Goal: Task Accomplishment & Management: Manage account settings

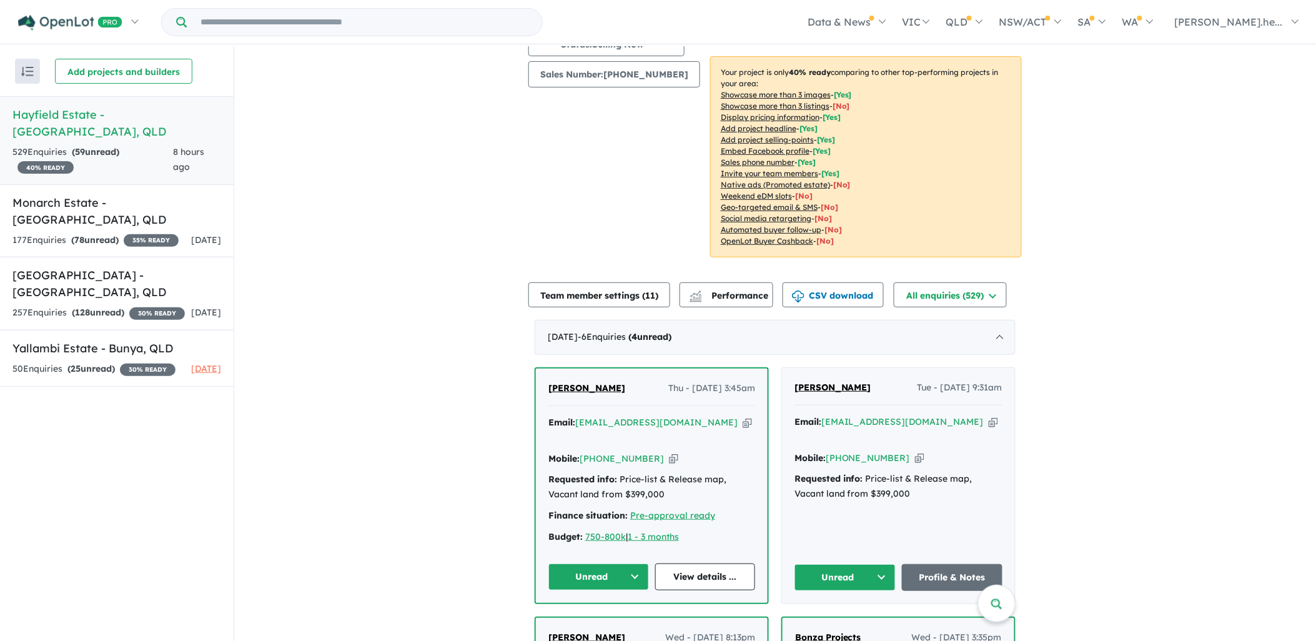
scroll to position [277, 0]
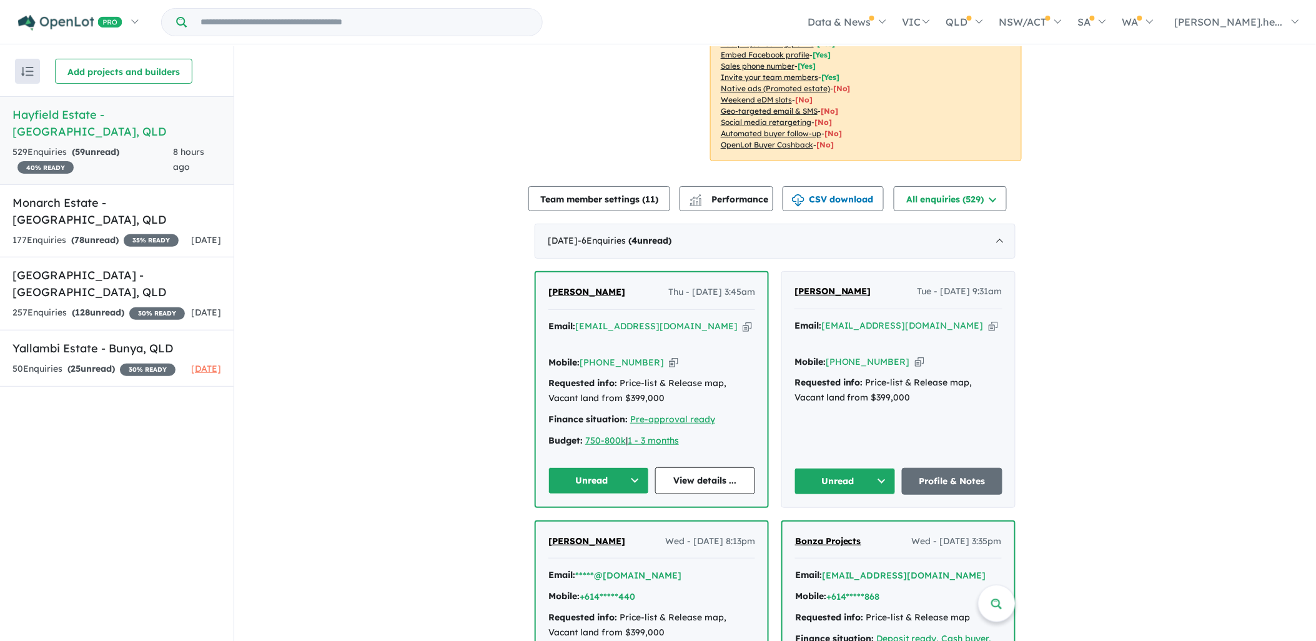
click at [625, 467] on button "Unread" at bounding box center [598, 480] width 101 height 27
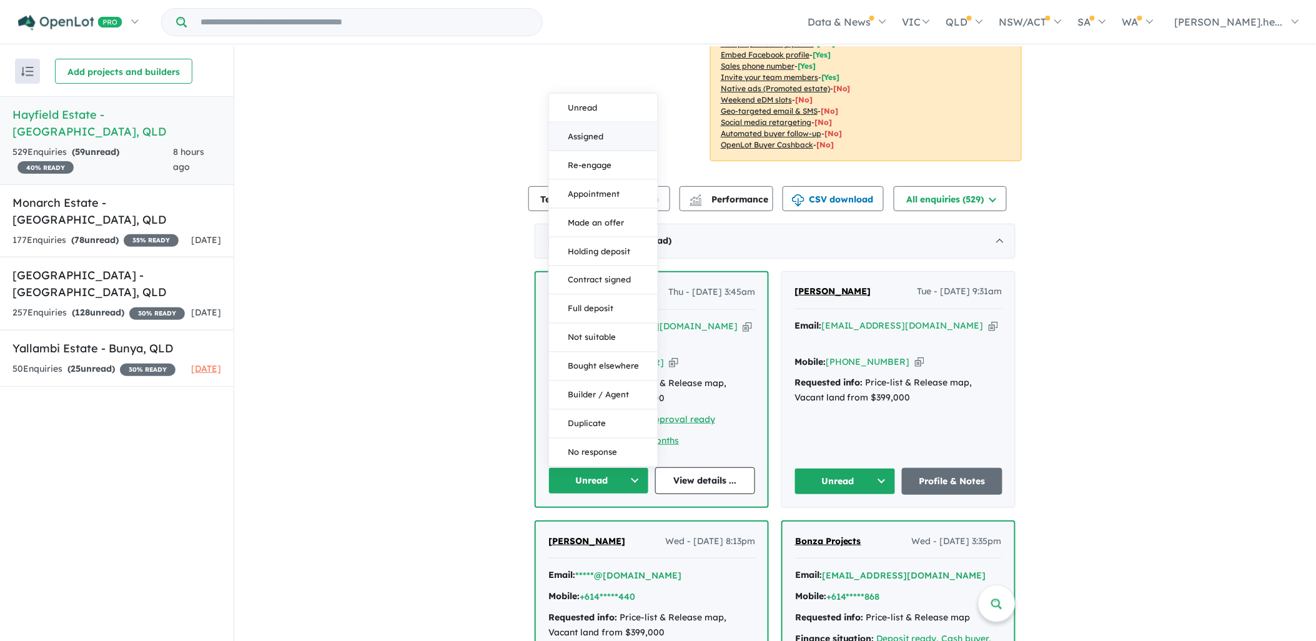
click at [570, 122] on button "Assigned" at bounding box center [603, 136] width 109 height 29
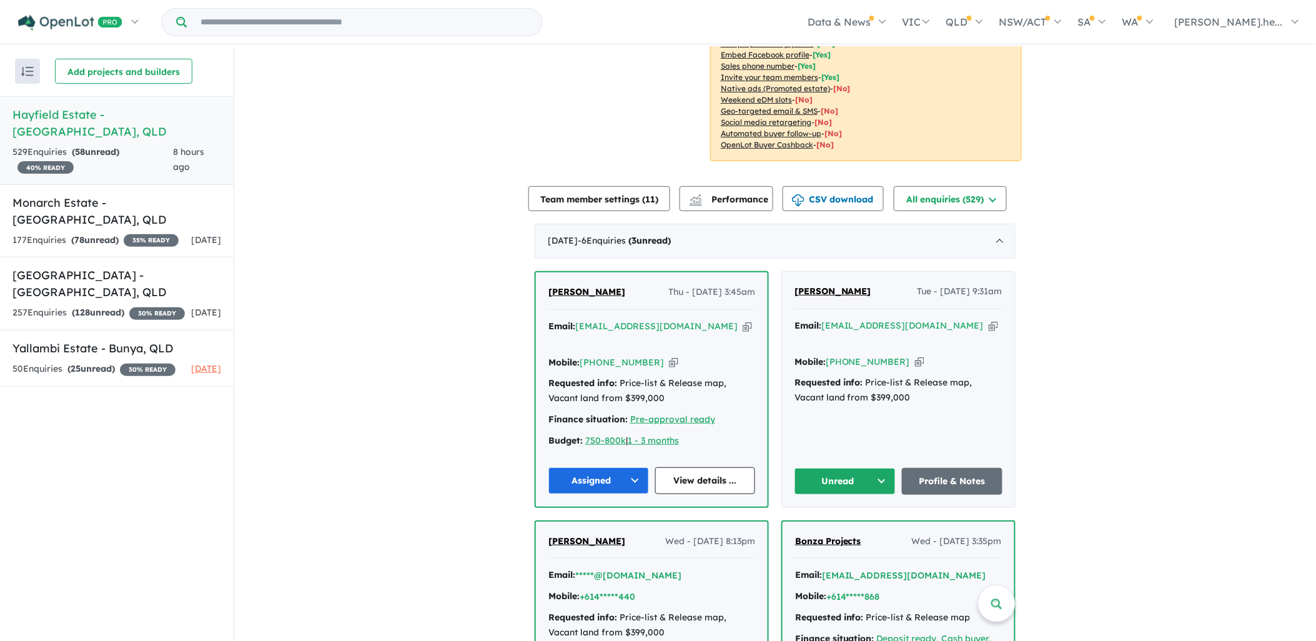
click at [864, 468] on button "Unread" at bounding box center [844, 481] width 101 height 27
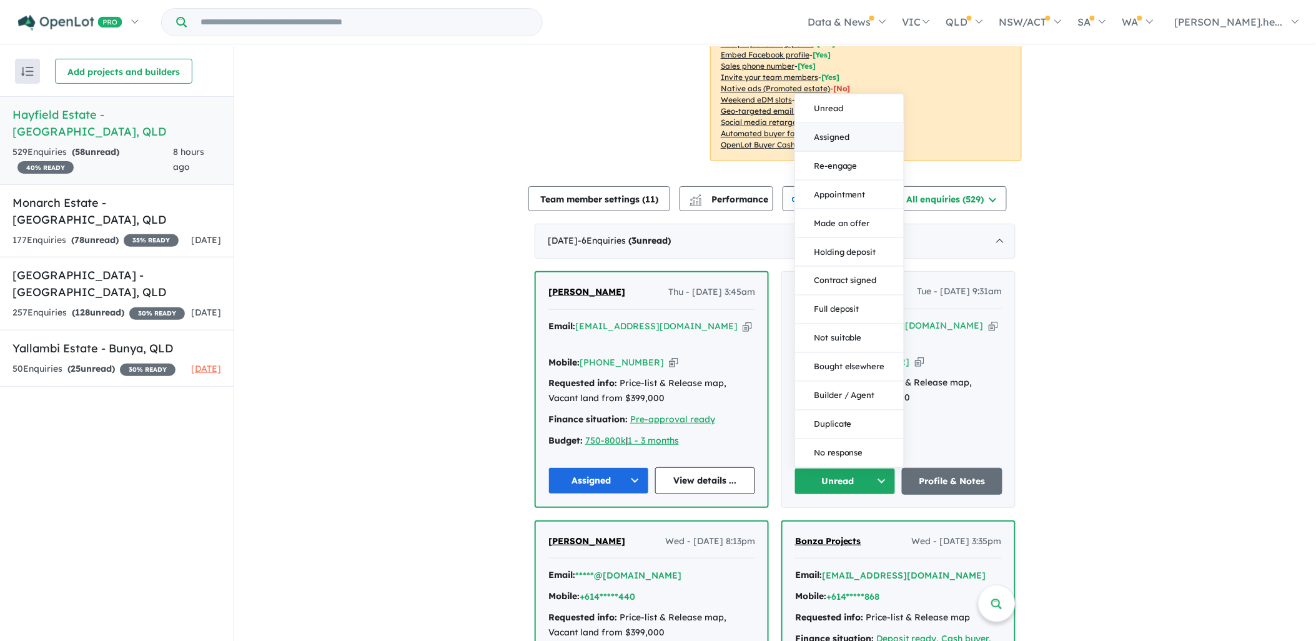
click at [834, 123] on button "Assigned" at bounding box center [849, 136] width 109 height 29
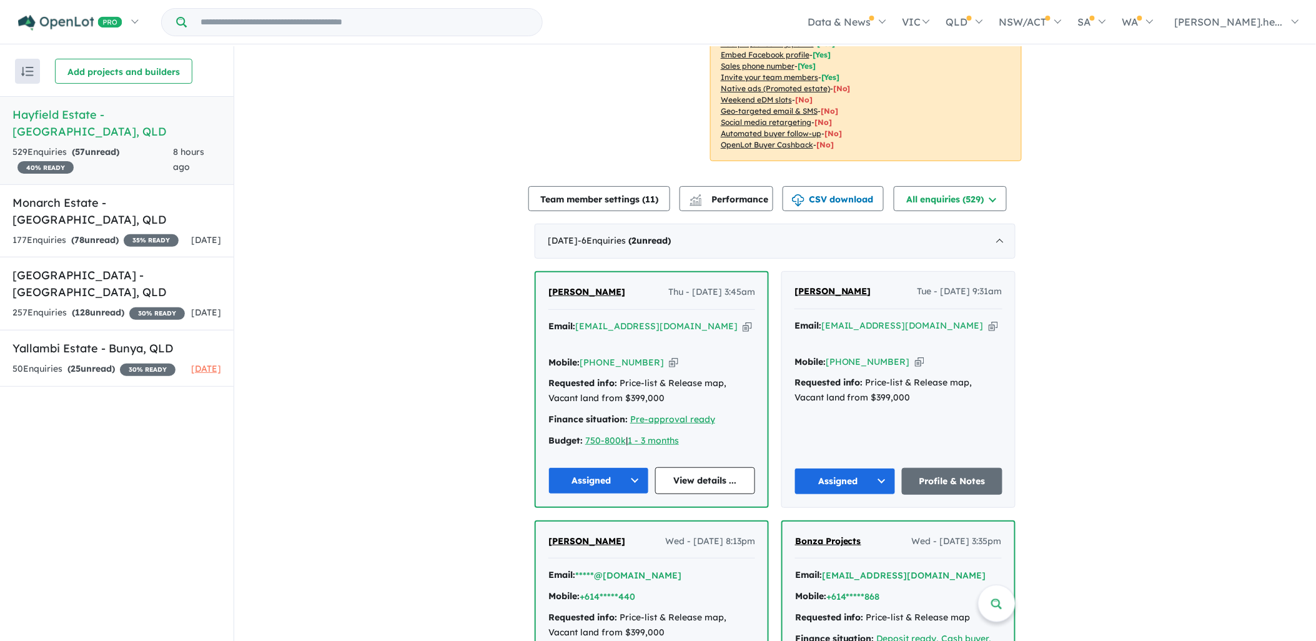
scroll to position [554, 0]
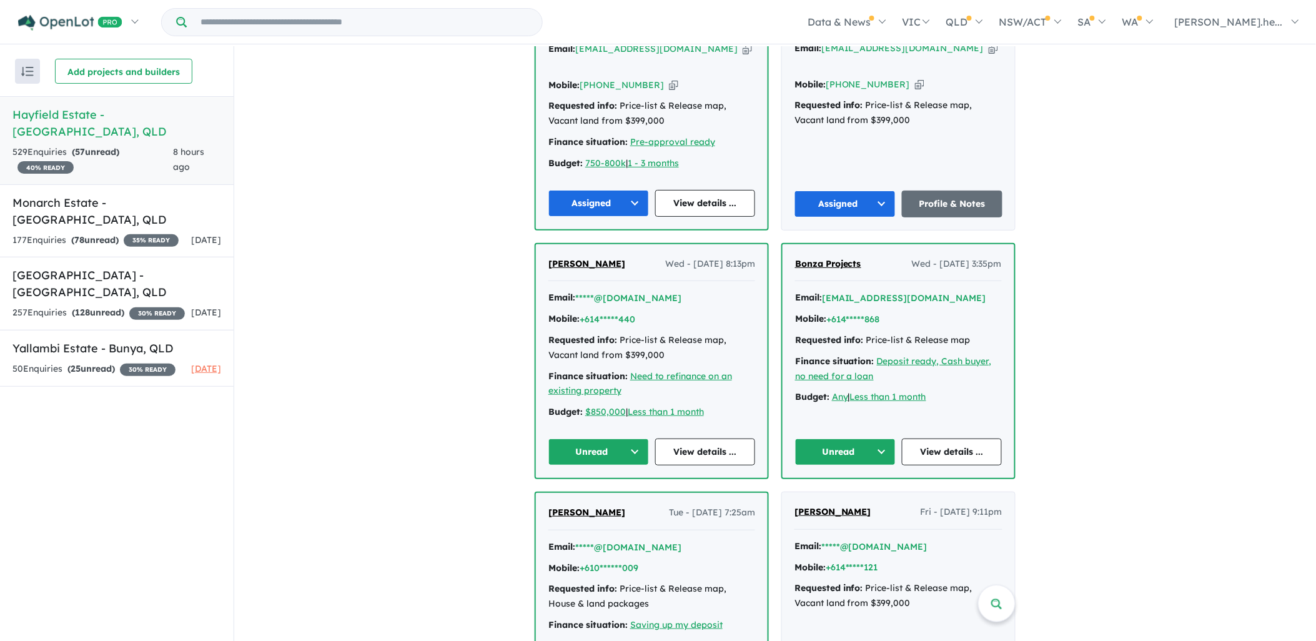
click at [615, 438] on button "Unread" at bounding box center [598, 451] width 101 height 27
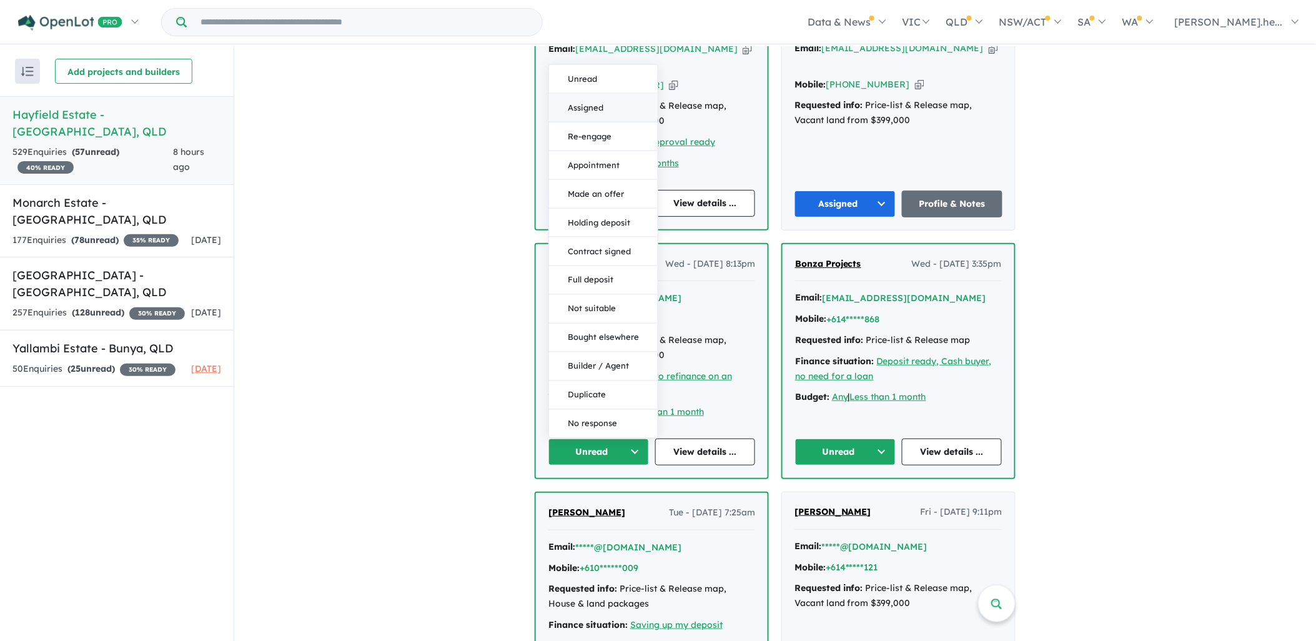
click at [596, 96] on button "Assigned" at bounding box center [603, 108] width 109 height 29
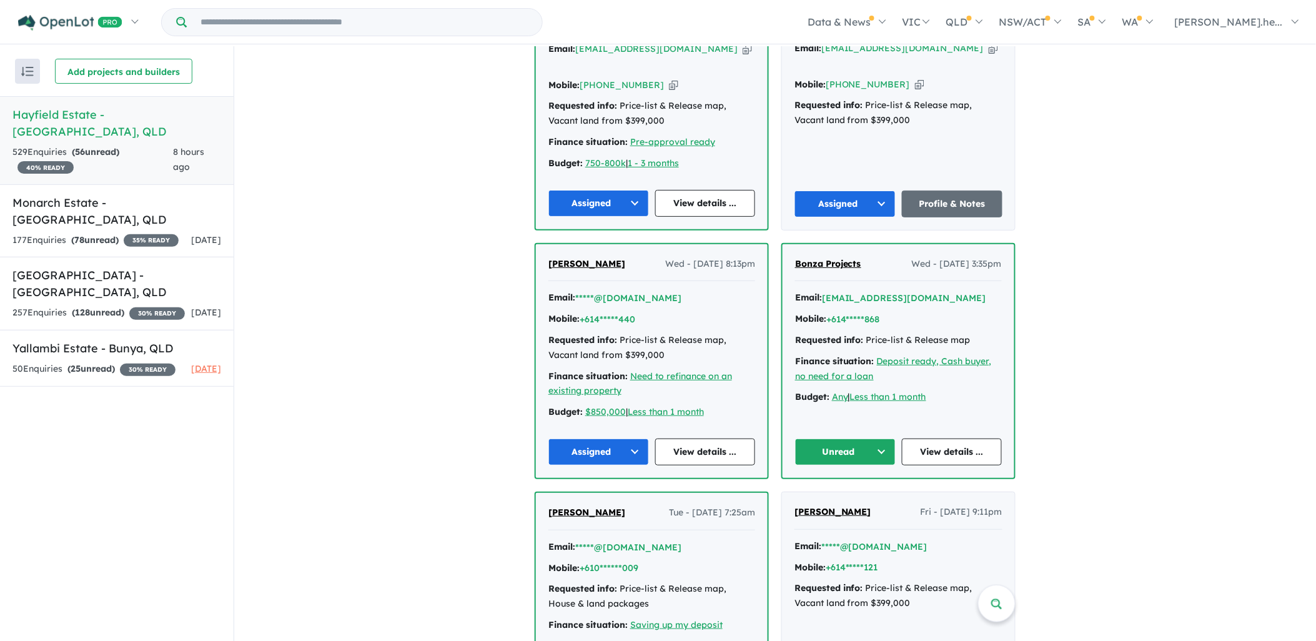
click at [846, 438] on button "Unread" at bounding box center [845, 451] width 101 height 27
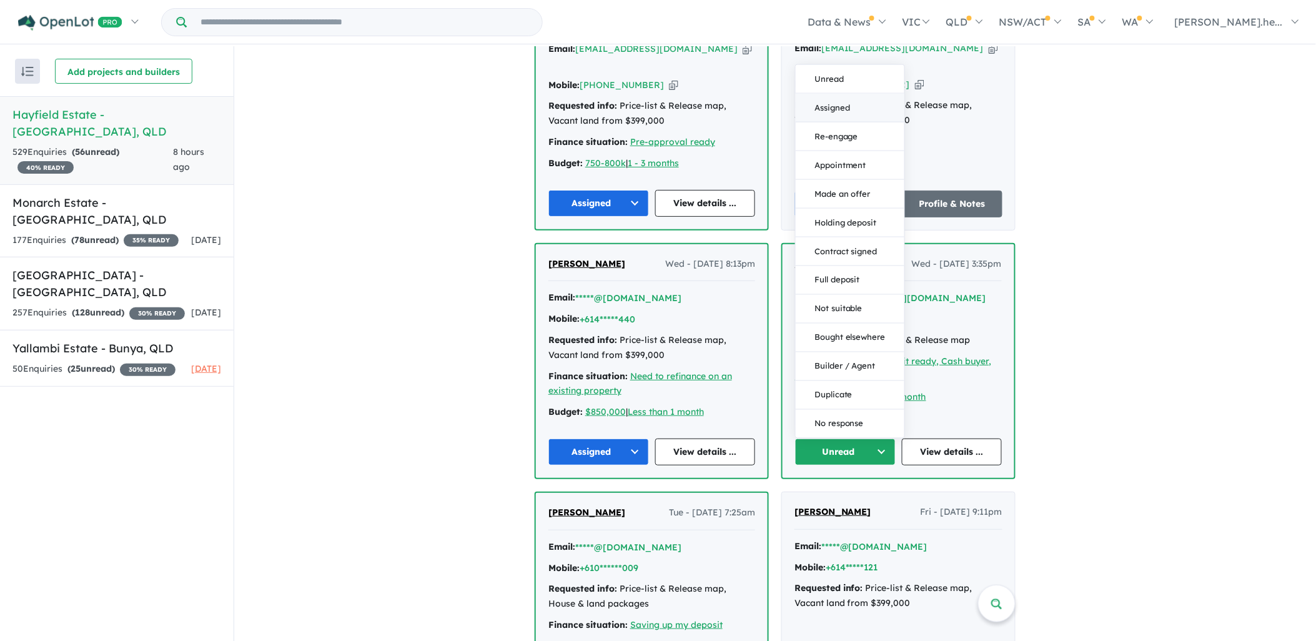
click at [845, 94] on button "Assigned" at bounding box center [849, 108] width 109 height 29
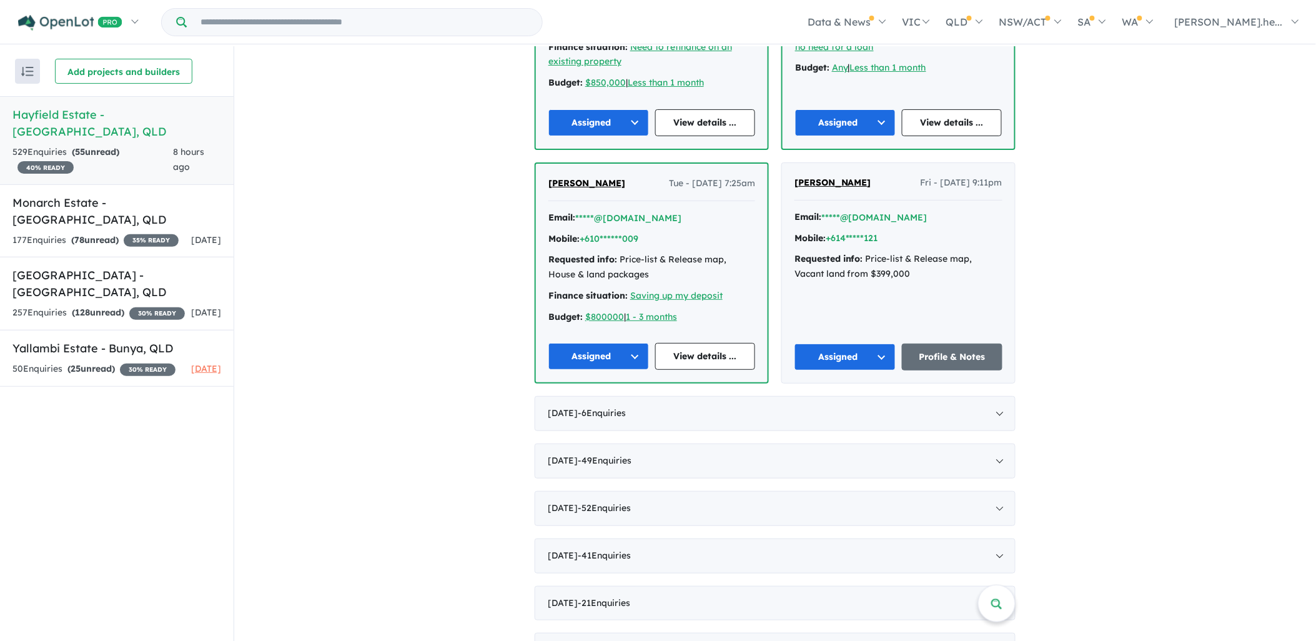
scroll to position [902, 0]
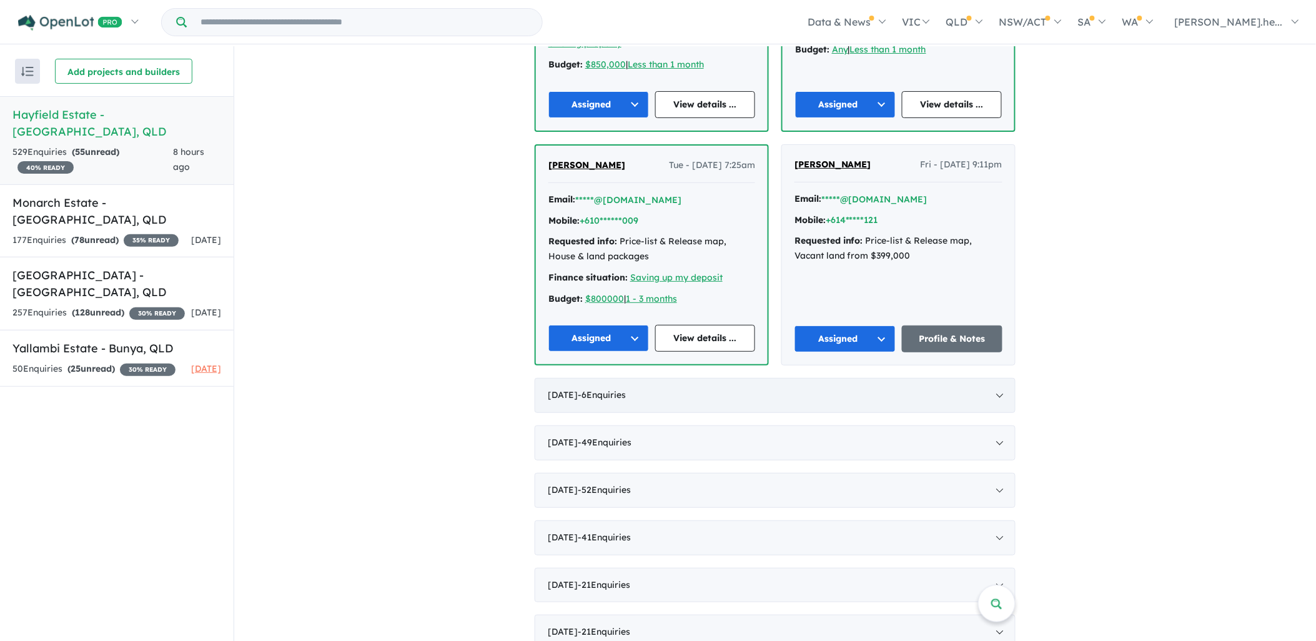
click at [877, 388] on div "[DATE] - 6 Enquir ies ( 0 unread)" at bounding box center [774, 395] width 481 height 35
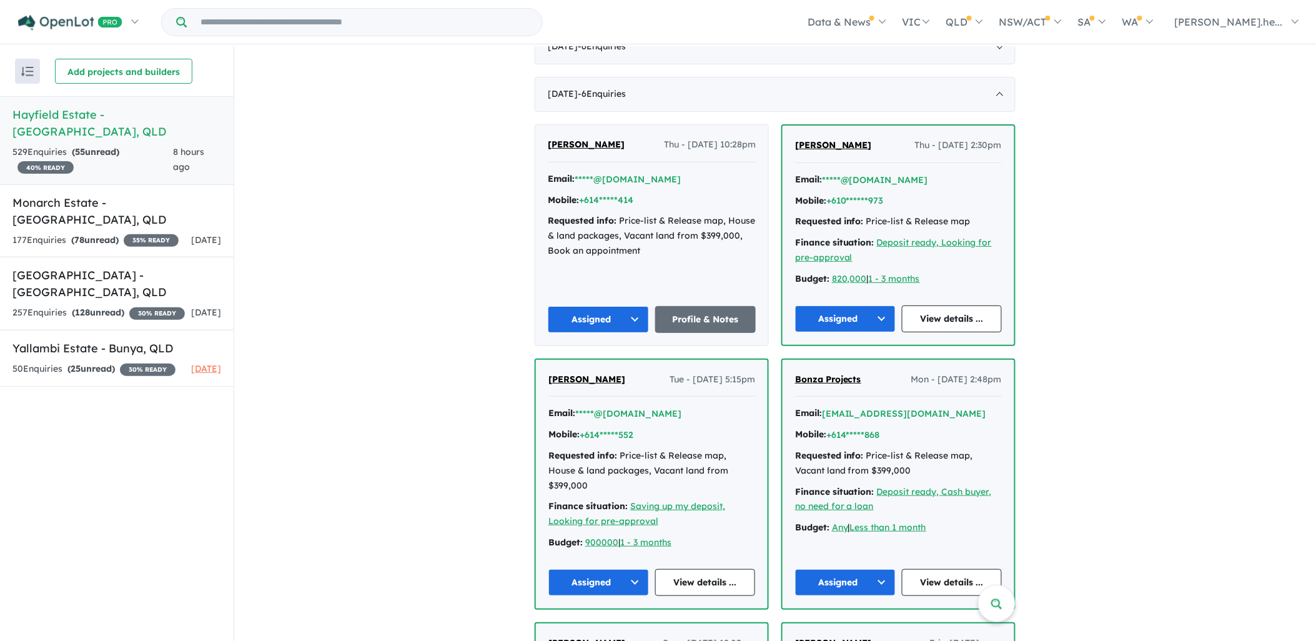
scroll to position [430, 0]
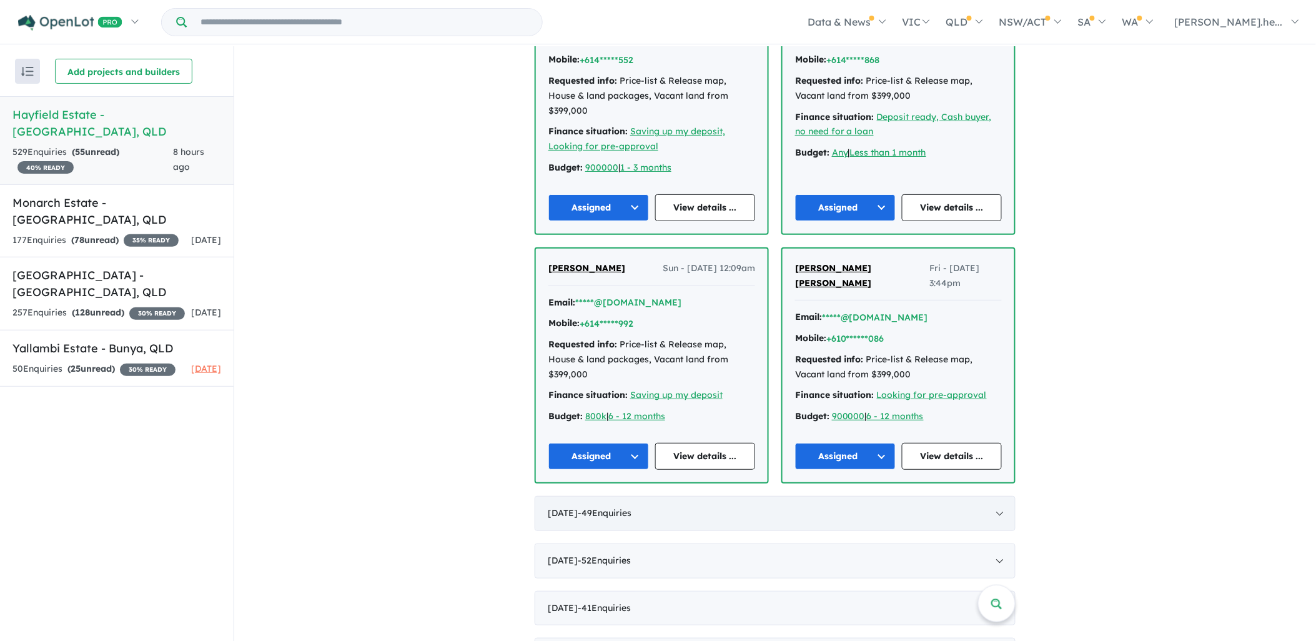
click at [813, 496] on div "[DATE] - 49 Enquir ies ( 0 unread)" at bounding box center [774, 513] width 481 height 35
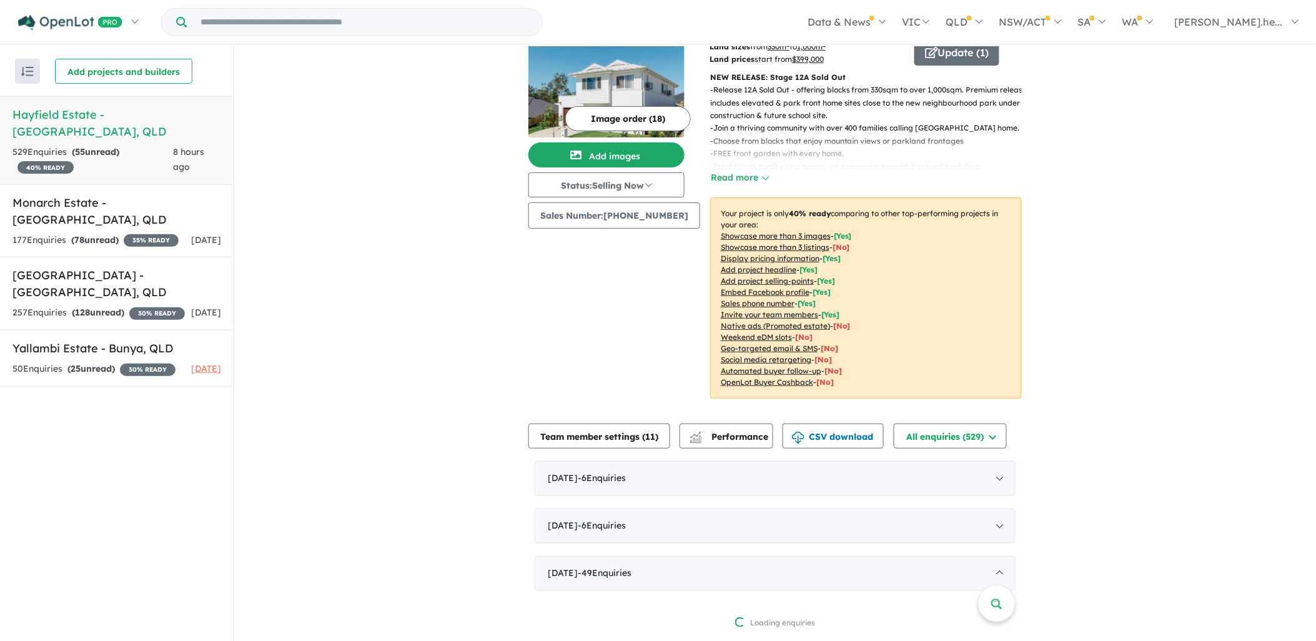
scroll to position [0, 0]
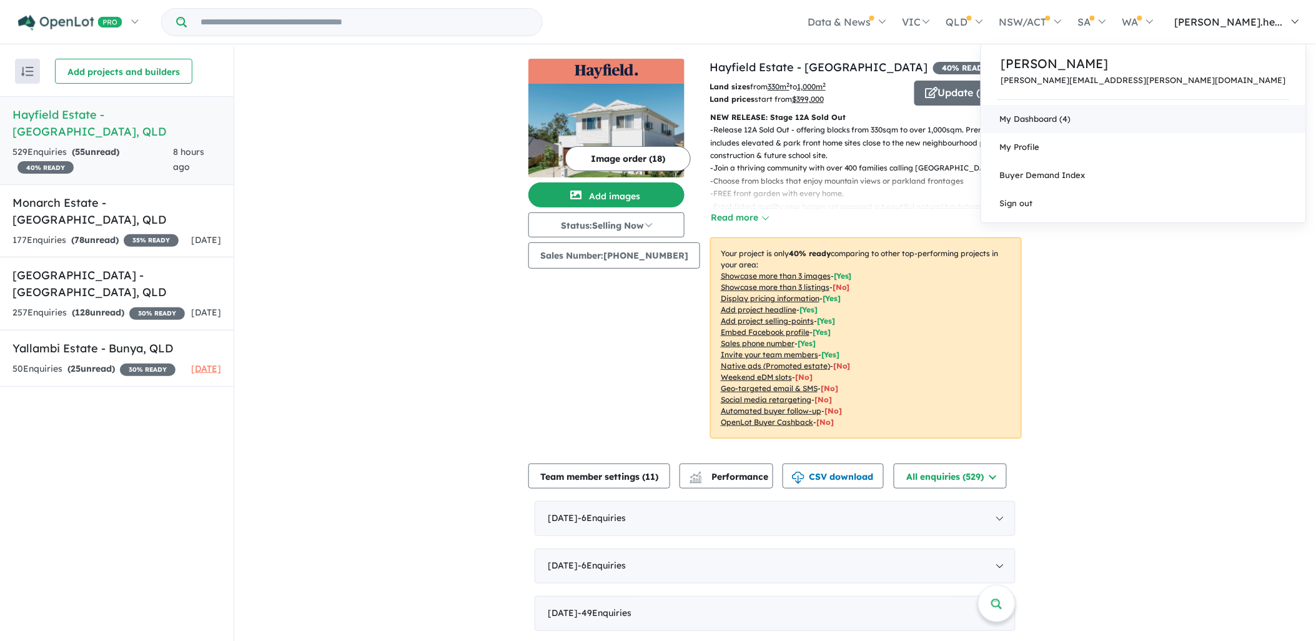
click at [1238, 117] on link "My Dashboard (4)" at bounding box center [1143, 119] width 325 height 28
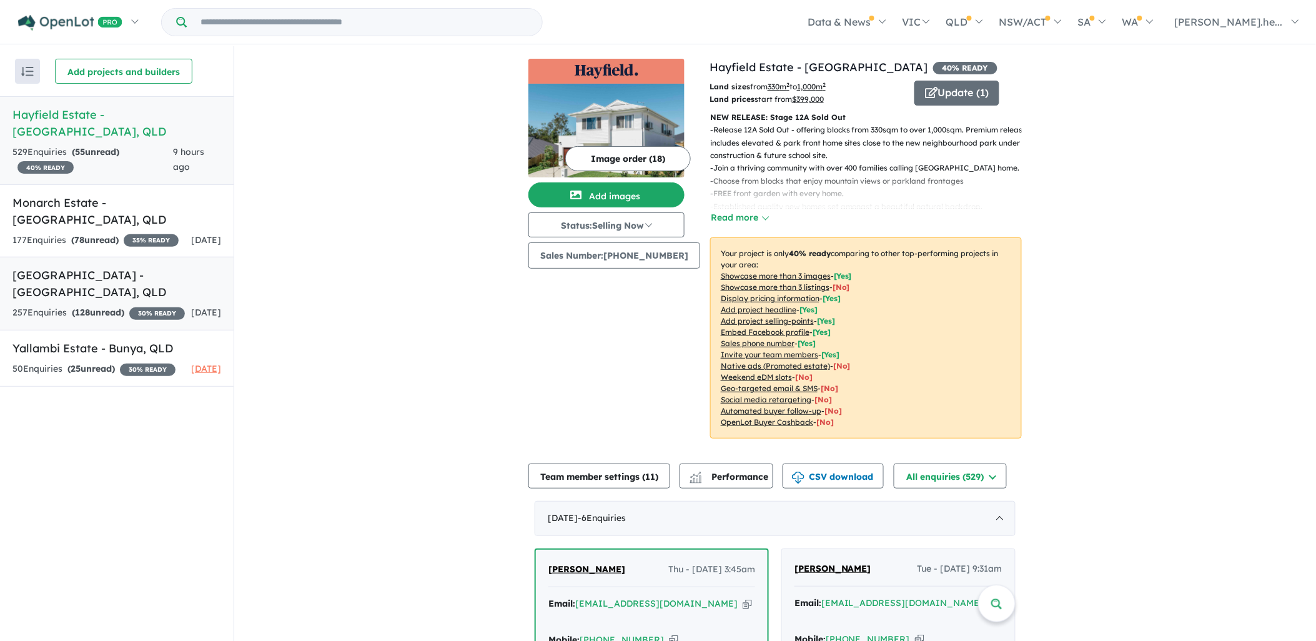
click at [138, 275] on h5 "Paradise Lakes Estate - Willawong , QLD" at bounding box center [116, 284] width 209 height 34
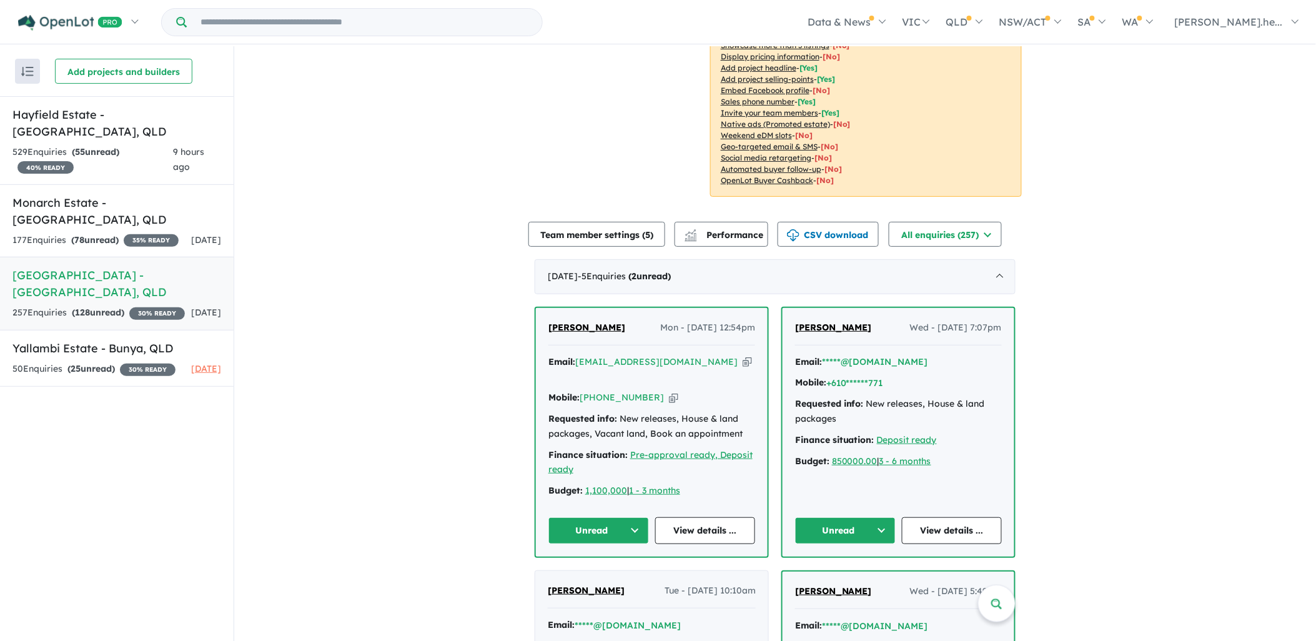
scroll to position [277, 0]
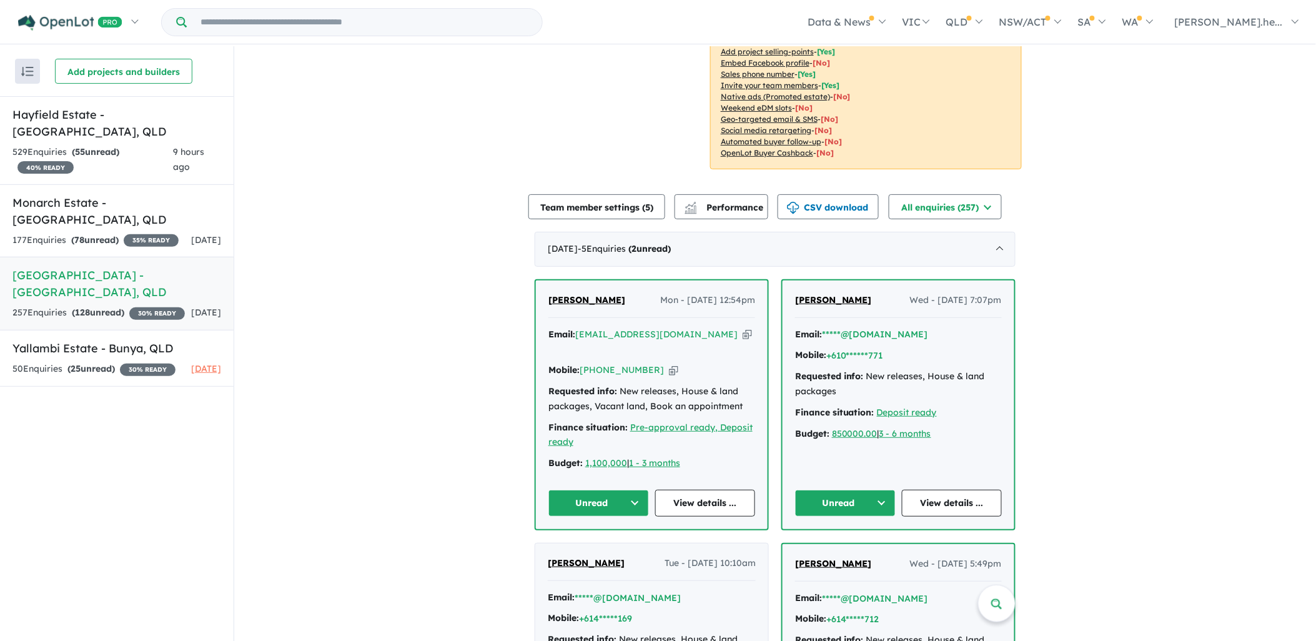
click at [579, 490] on button "Unread" at bounding box center [598, 503] width 101 height 27
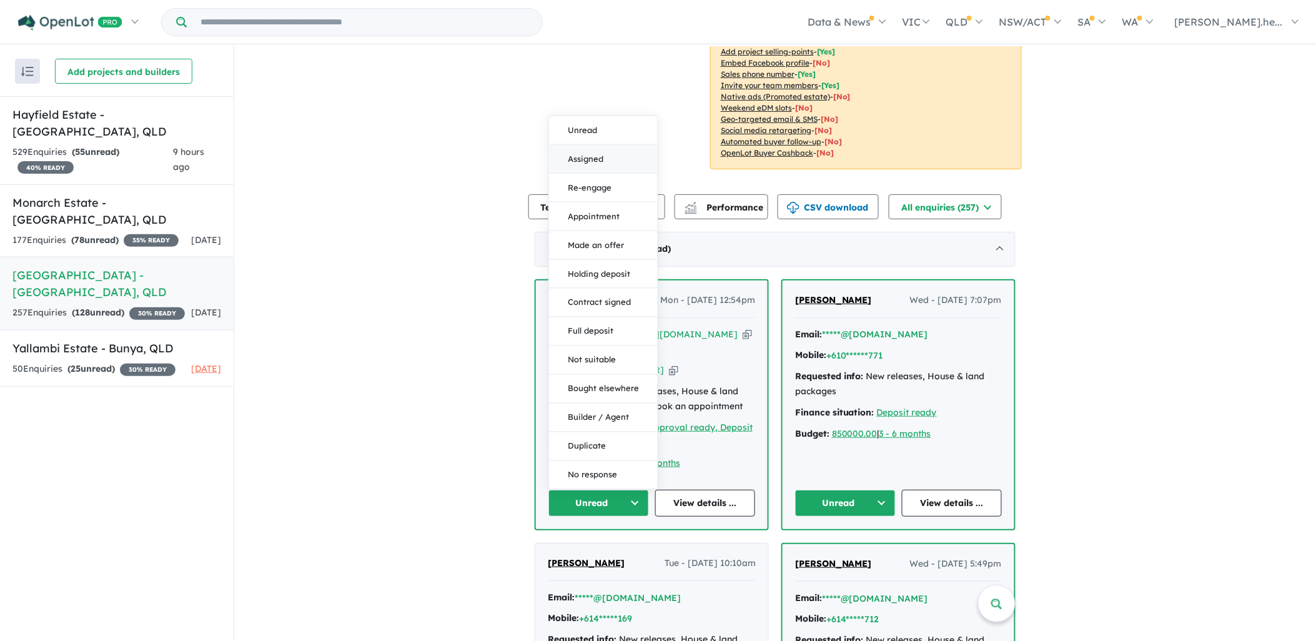
click at [595, 145] on button "Assigned" at bounding box center [603, 159] width 109 height 29
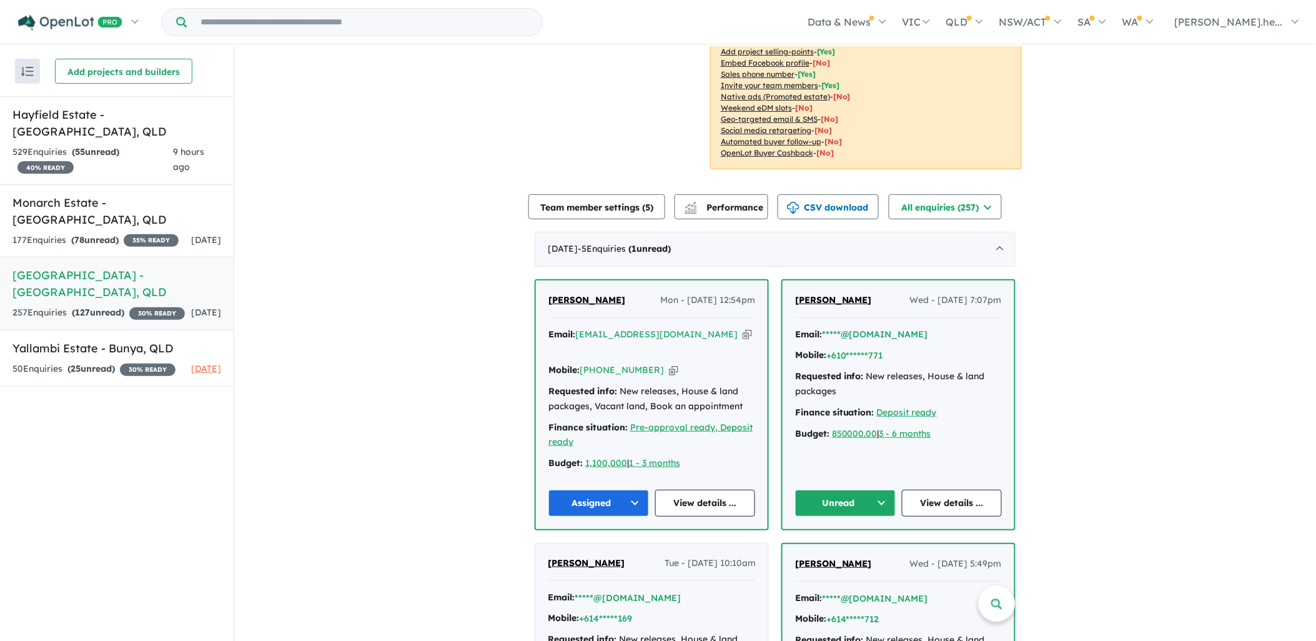
click at [825, 490] on button "Unread" at bounding box center [845, 503] width 101 height 27
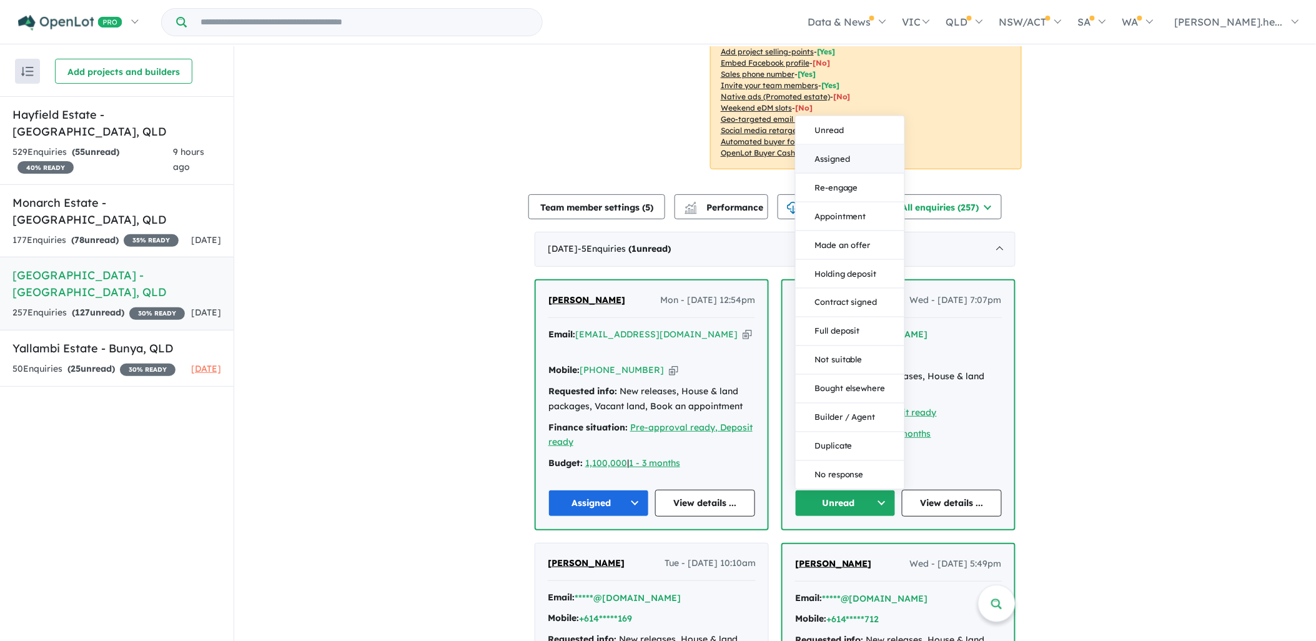
click at [819, 145] on button "Assigned" at bounding box center [849, 159] width 109 height 29
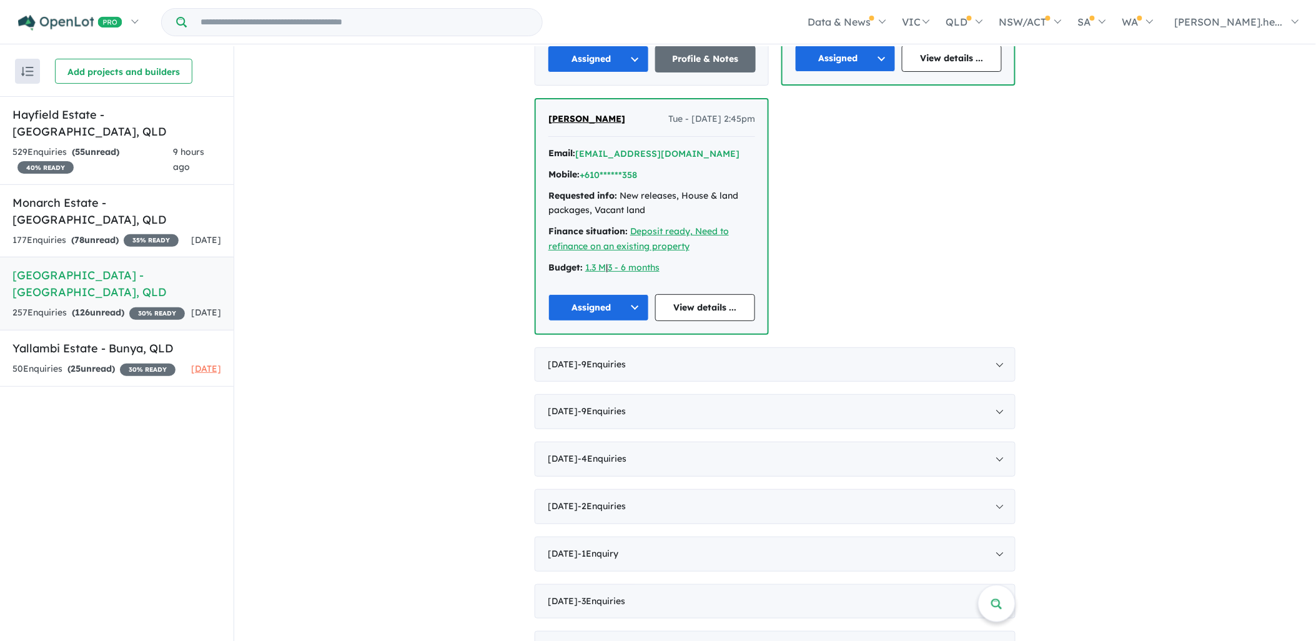
scroll to position [971, 0]
click at [994, 347] on div "August 2025 - 9 Enquir ies ( 0 unread)" at bounding box center [774, 364] width 481 height 35
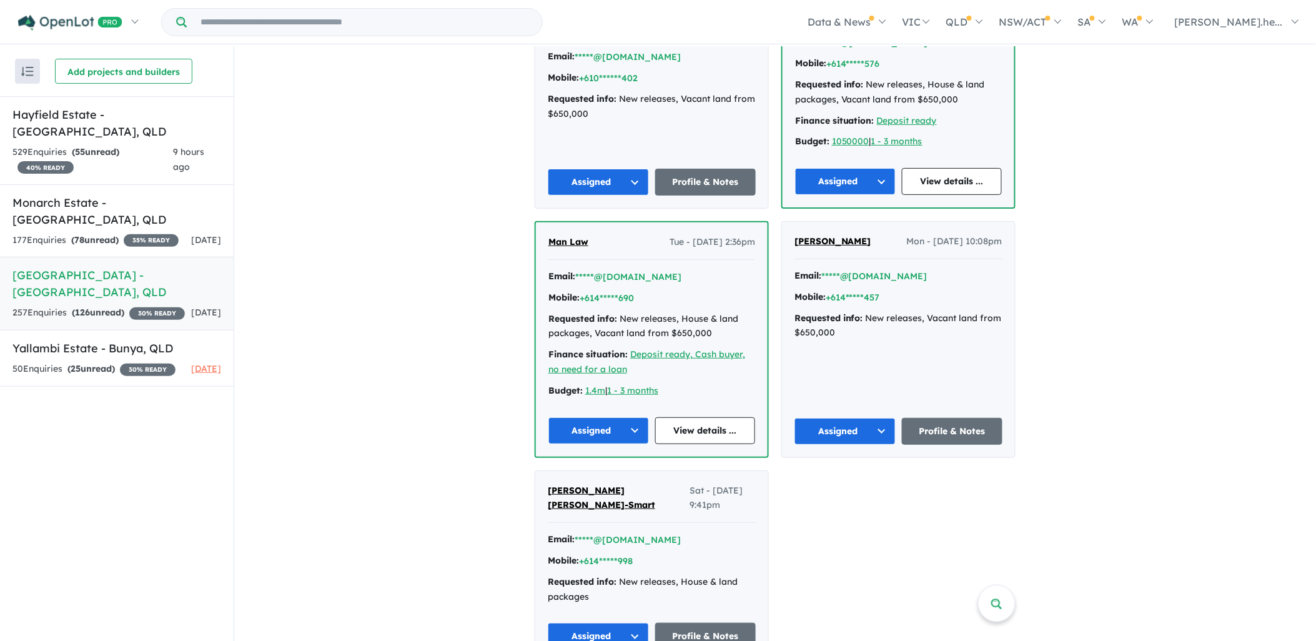
scroll to position [1153, 0]
